Goal: Find specific page/section: Find specific page/section

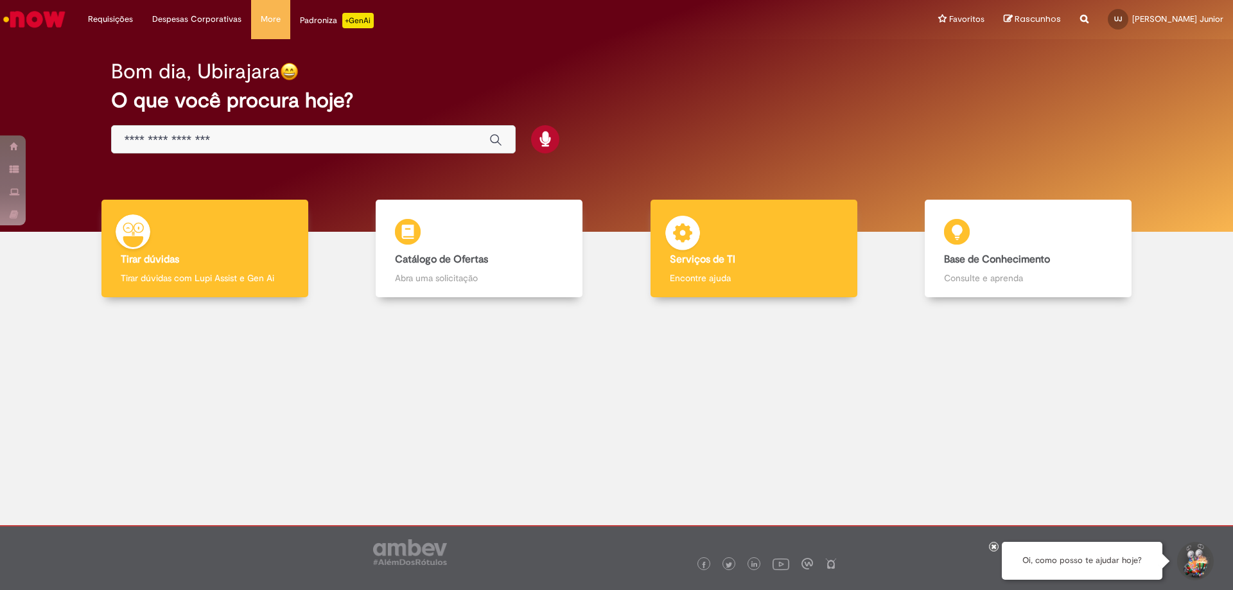
click at [758, 265] on h4 "Serviços de TI" at bounding box center [754, 260] width 168 height 12
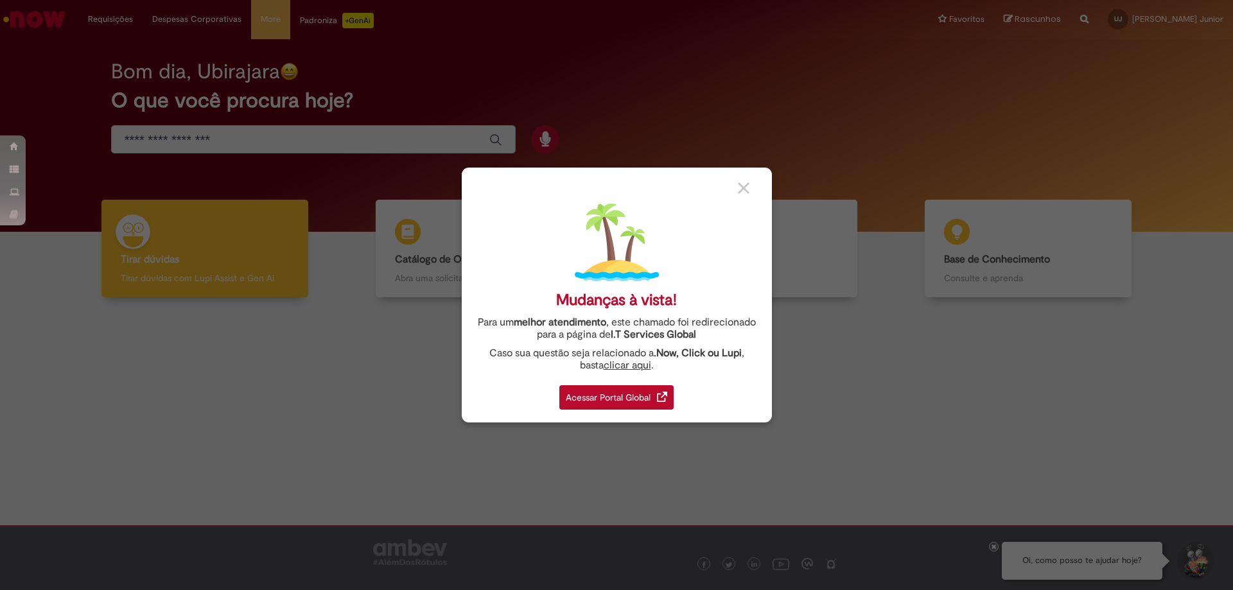
click at [638, 392] on div "Acessar Portal Global" at bounding box center [616, 397] width 114 height 24
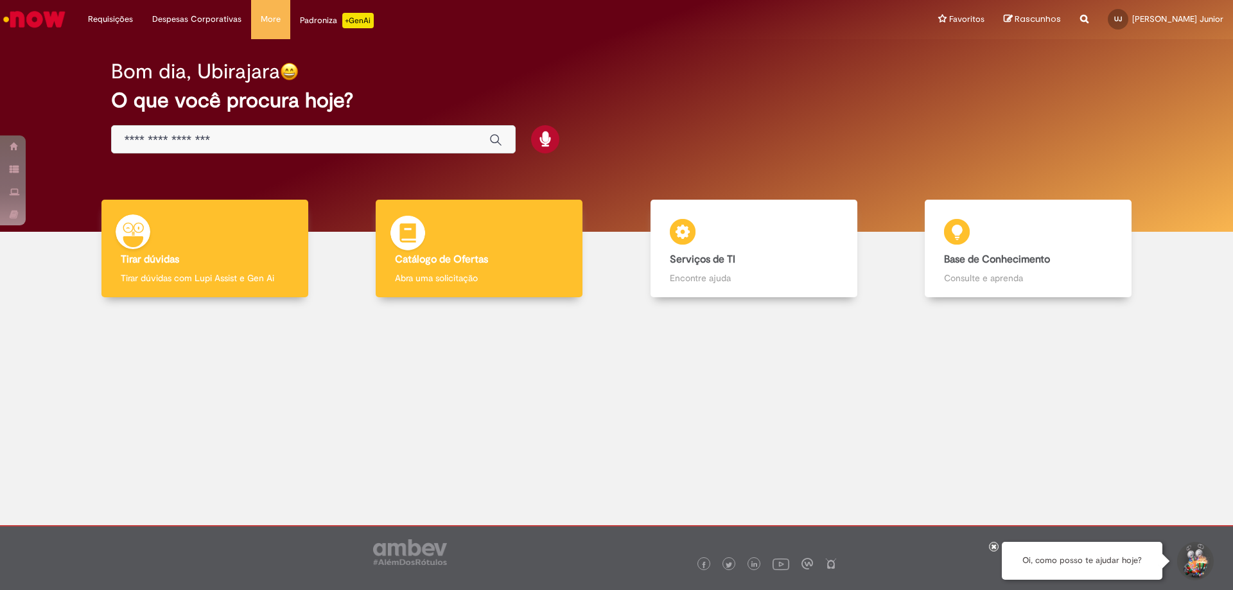
click at [479, 249] on div "Catálogo de Ofertas Catálogo de Ofertas Abra uma solicitação" at bounding box center [479, 249] width 207 height 98
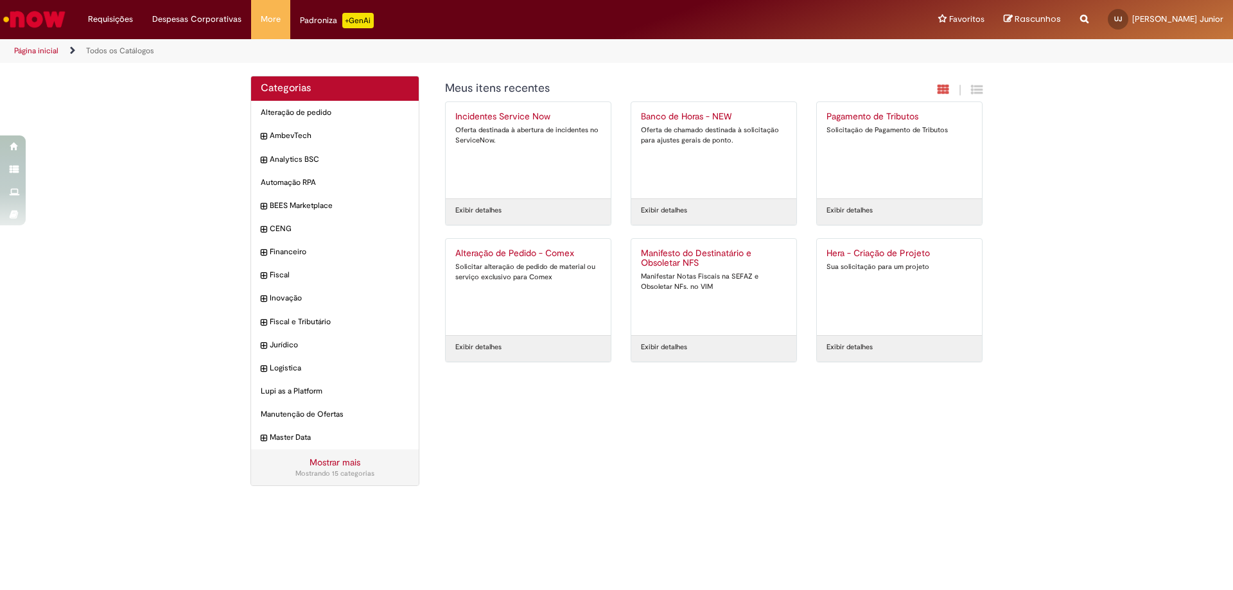
click at [41, 17] on img "Ir para a Homepage" at bounding box center [34, 19] width 66 height 26
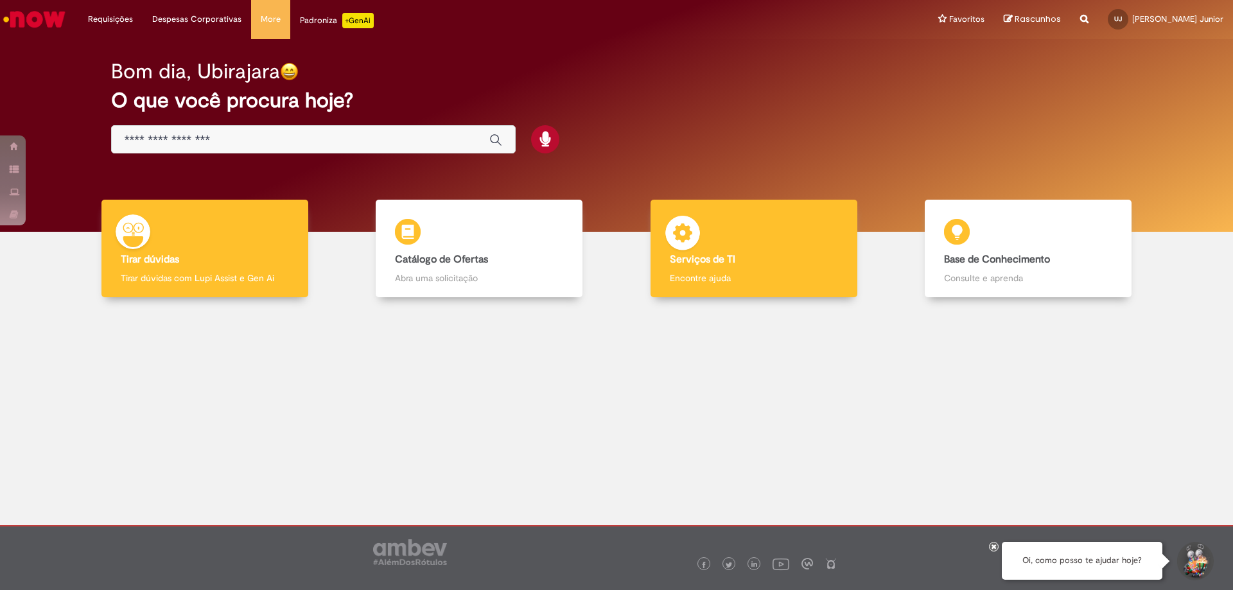
click at [727, 244] on div "Serviços de TI Serviços de TI Encontre ajuda" at bounding box center [753, 249] width 207 height 98
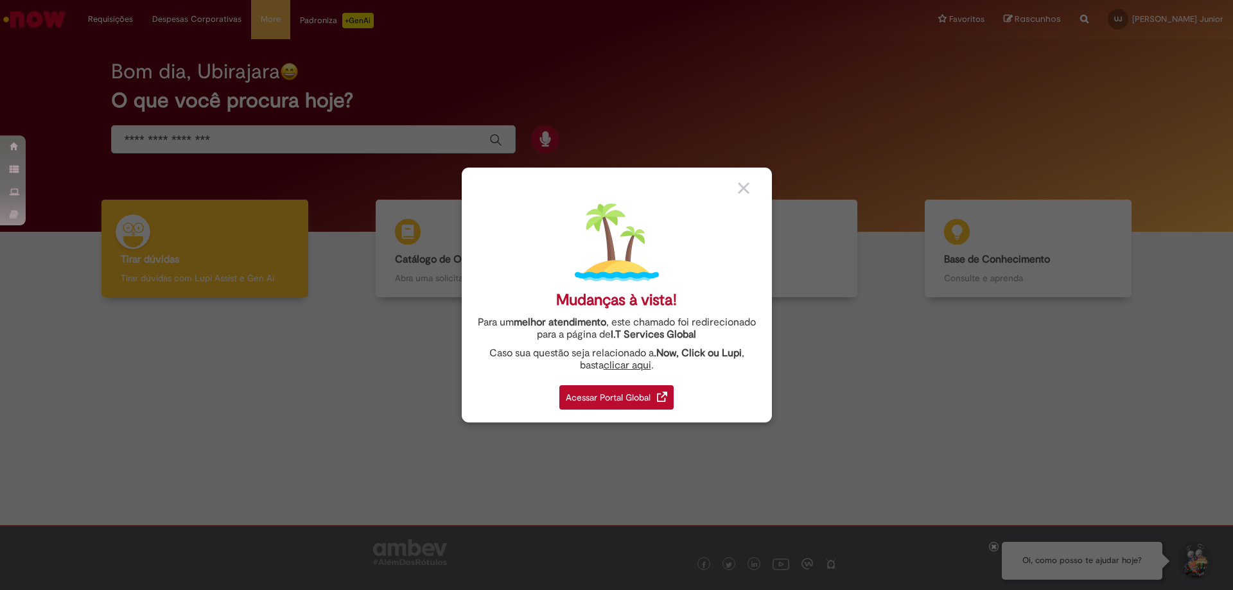
click at [638, 337] on link "I.T Services Global" at bounding box center [653, 331] width 85 height 20
